Goal: Check status

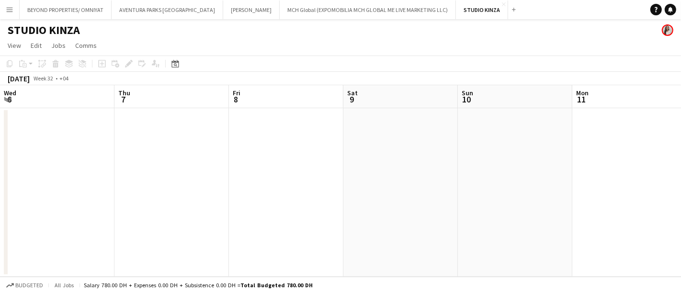
scroll to position [0, 229]
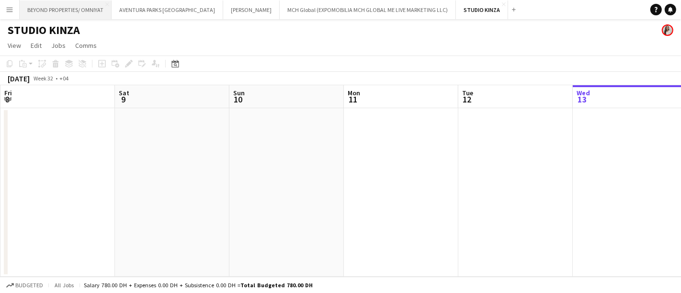
click at [62, 9] on button "BEYOND PROPERTIES/ OMNIYAT Close" at bounding box center [66, 9] width 92 height 19
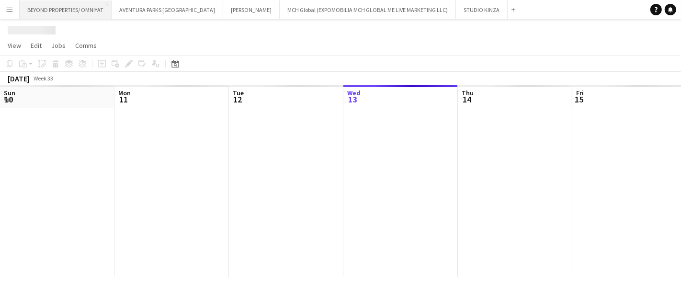
scroll to position [0, 229]
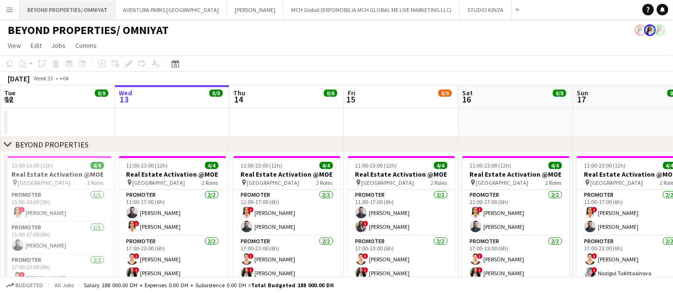
drag, startPoint x: 62, startPoint y: 9, endPoint x: 23, endPoint y: 11, distance: 39.4
click at [23, 11] on button "BEYOND PROPERTIES/ OMNIYAT Close" at bounding box center [68, 9] width 96 height 19
drag, startPoint x: 23, startPoint y: 11, endPoint x: 0, endPoint y: 70, distance: 63.7
drag, startPoint x: 0, startPoint y: 70, endPoint x: 294, endPoint y: 31, distance: 296.8
click at [294, 31] on div "BEYOND PROPERTIES/ OMNIYAT" at bounding box center [336, 28] width 673 height 18
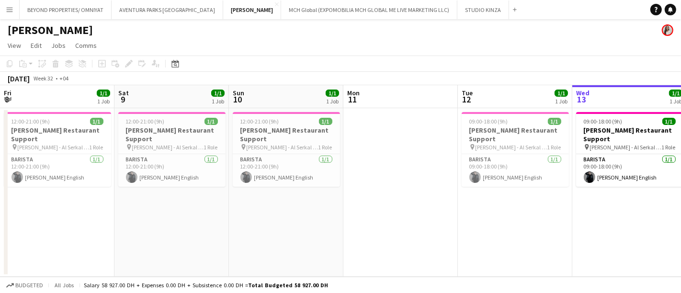
scroll to position [0, 229]
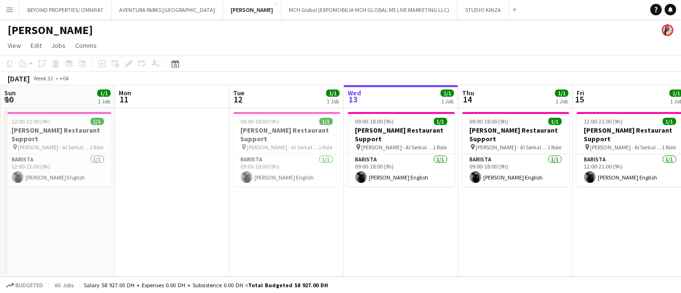
click at [11, 10] on app-icon "Menu" at bounding box center [10, 10] width 8 height 8
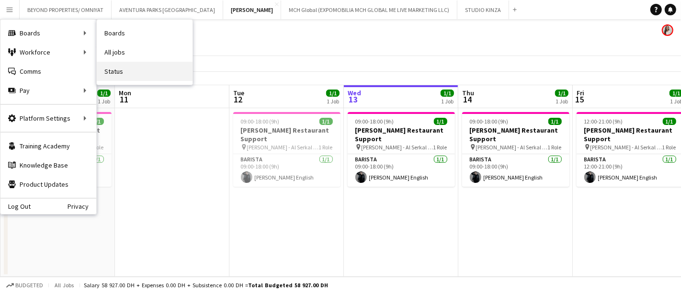
click at [124, 72] on link "Status" at bounding box center [145, 71] width 96 height 19
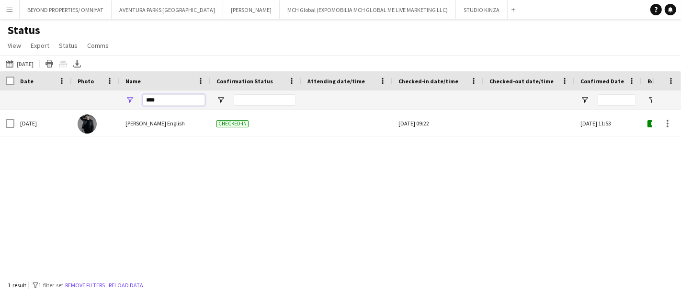
click at [167, 102] on input "****" at bounding box center [174, 99] width 62 height 11
type input "*"
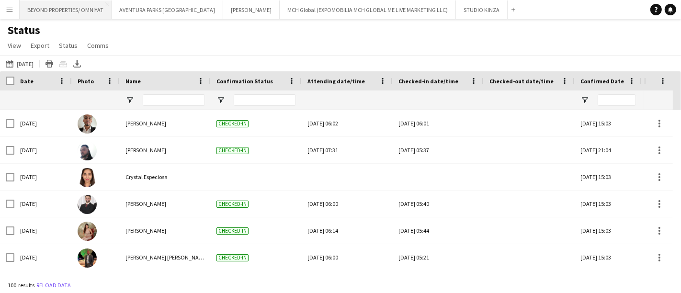
click at [64, 11] on button "BEYOND PROPERTIES/ OMNIYAT Close" at bounding box center [66, 9] width 92 height 19
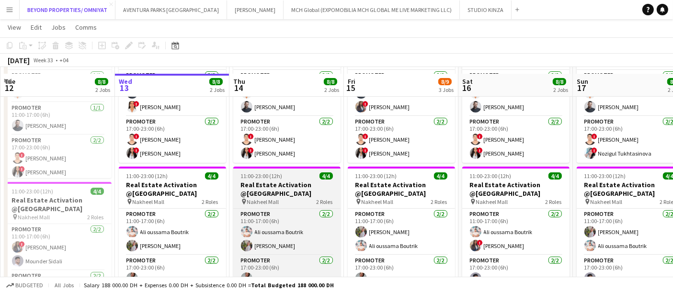
scroll to position [118, 0]
